Goal: Task Accomplishment & Management: Use online tool/utility

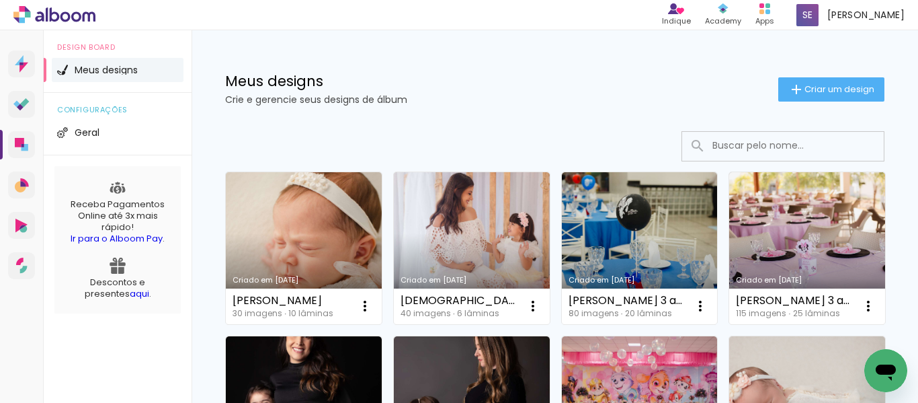
click at [485, 69] on div "Meus designs Crie e gerencie seus designs de álbum Criar um design" at bounding box center [555, 73] width 726 height 87
